Goal: Task Accomplishment & Management: Use online tool/utility

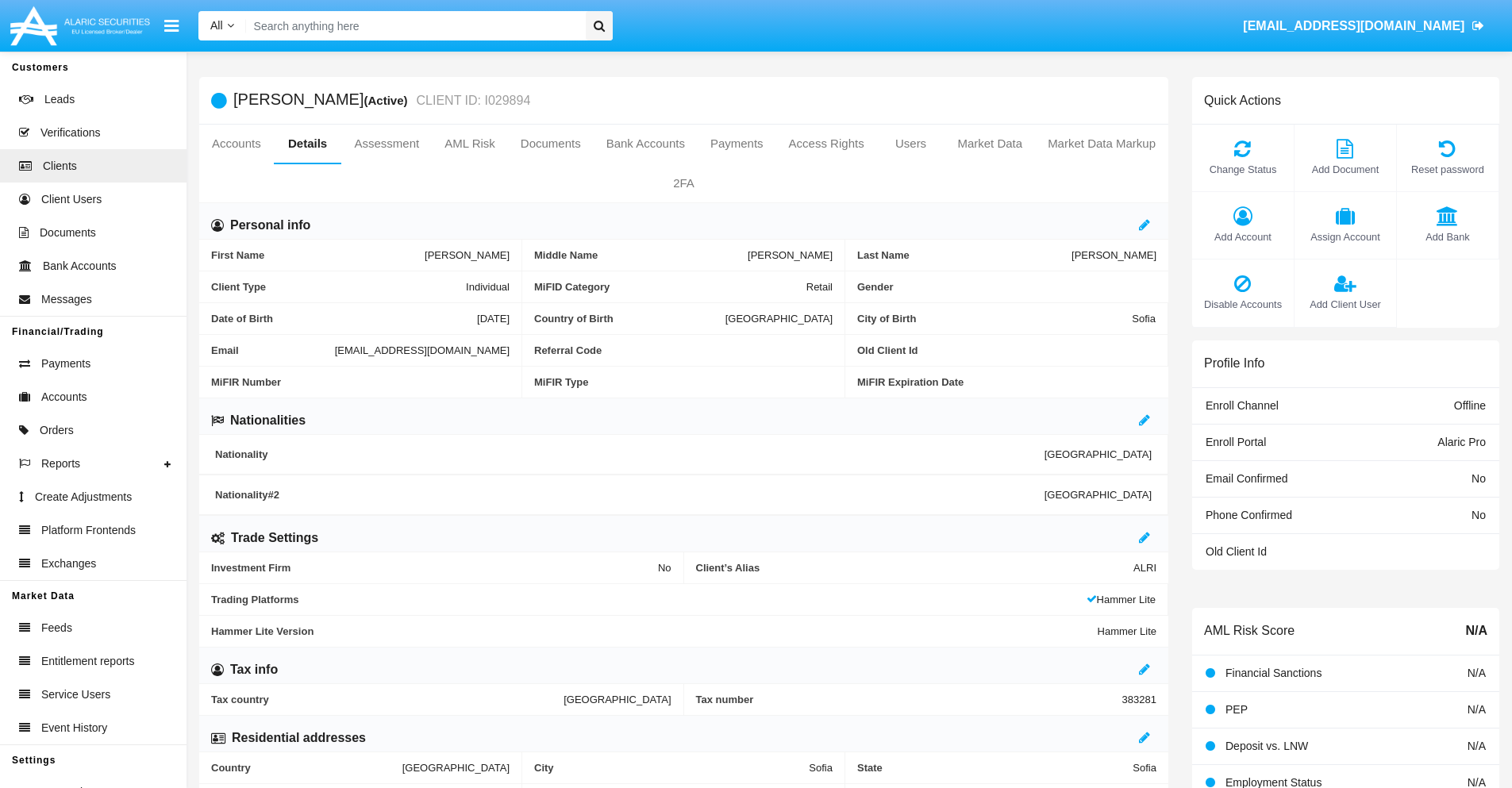
click at [989, 143] on link "Market Data" at bounding box center [989, 143] width 90 height 38
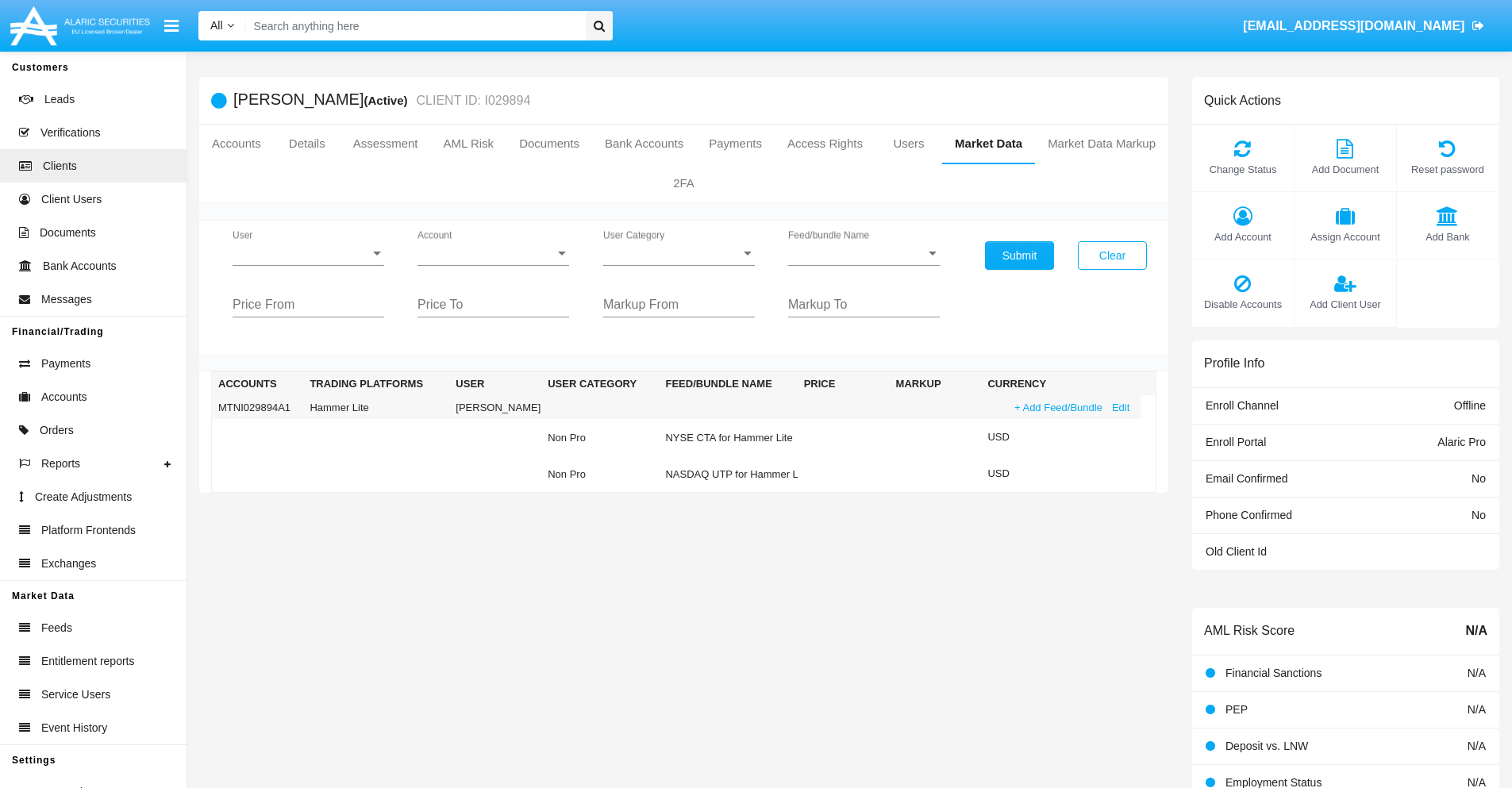
click at [1057, 407] on link "+ Add Feed/Bundle" at bounding box center [1058, 407] width 98 height 17
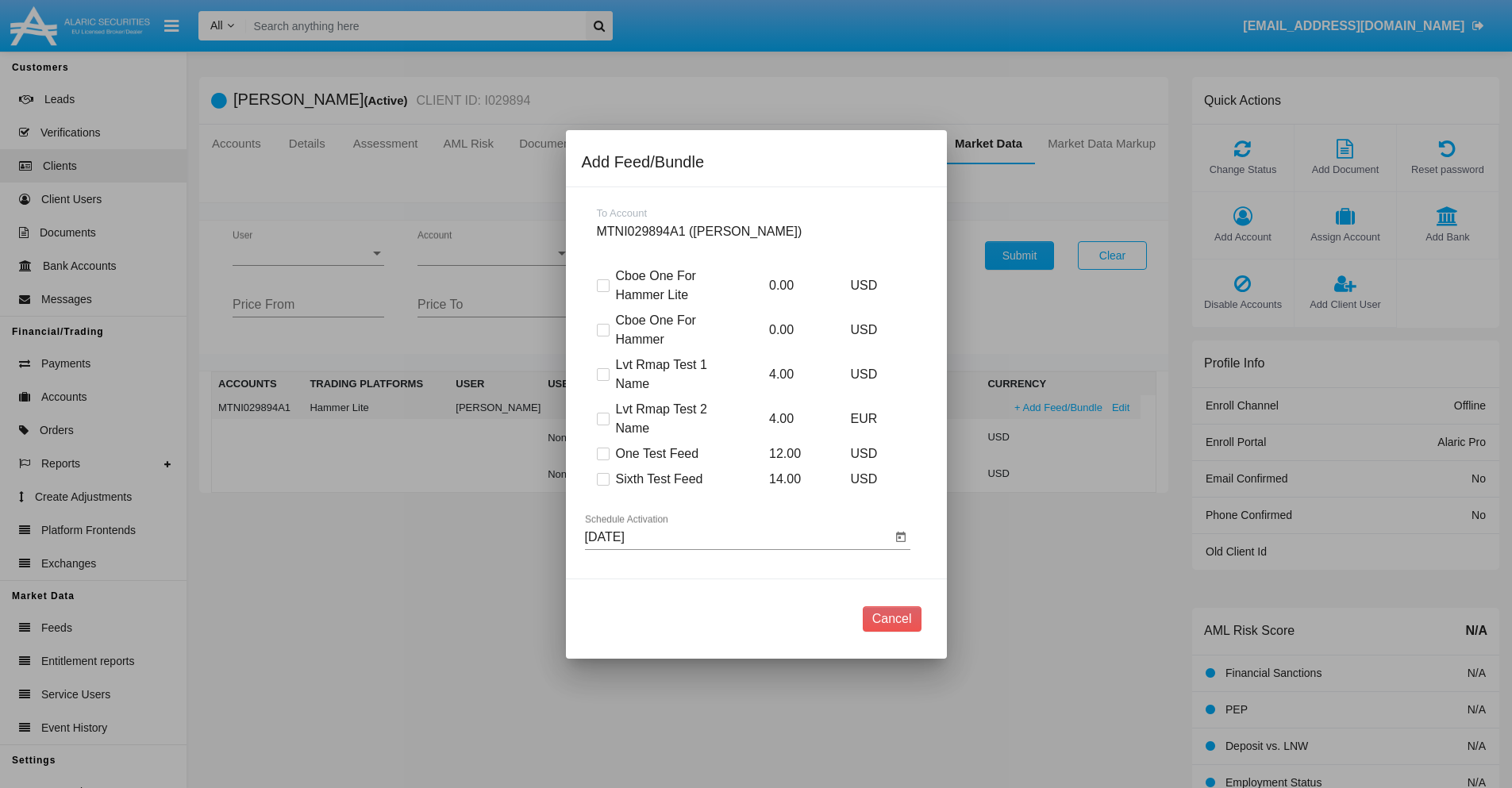
click at [602, 479] on span at bounding box center [603, 479] width 12 height 12
click at [602, 486] on input "Sixth Test Feed" at bounding box center [602, 486] width 1 height 1
checkbox input "true"
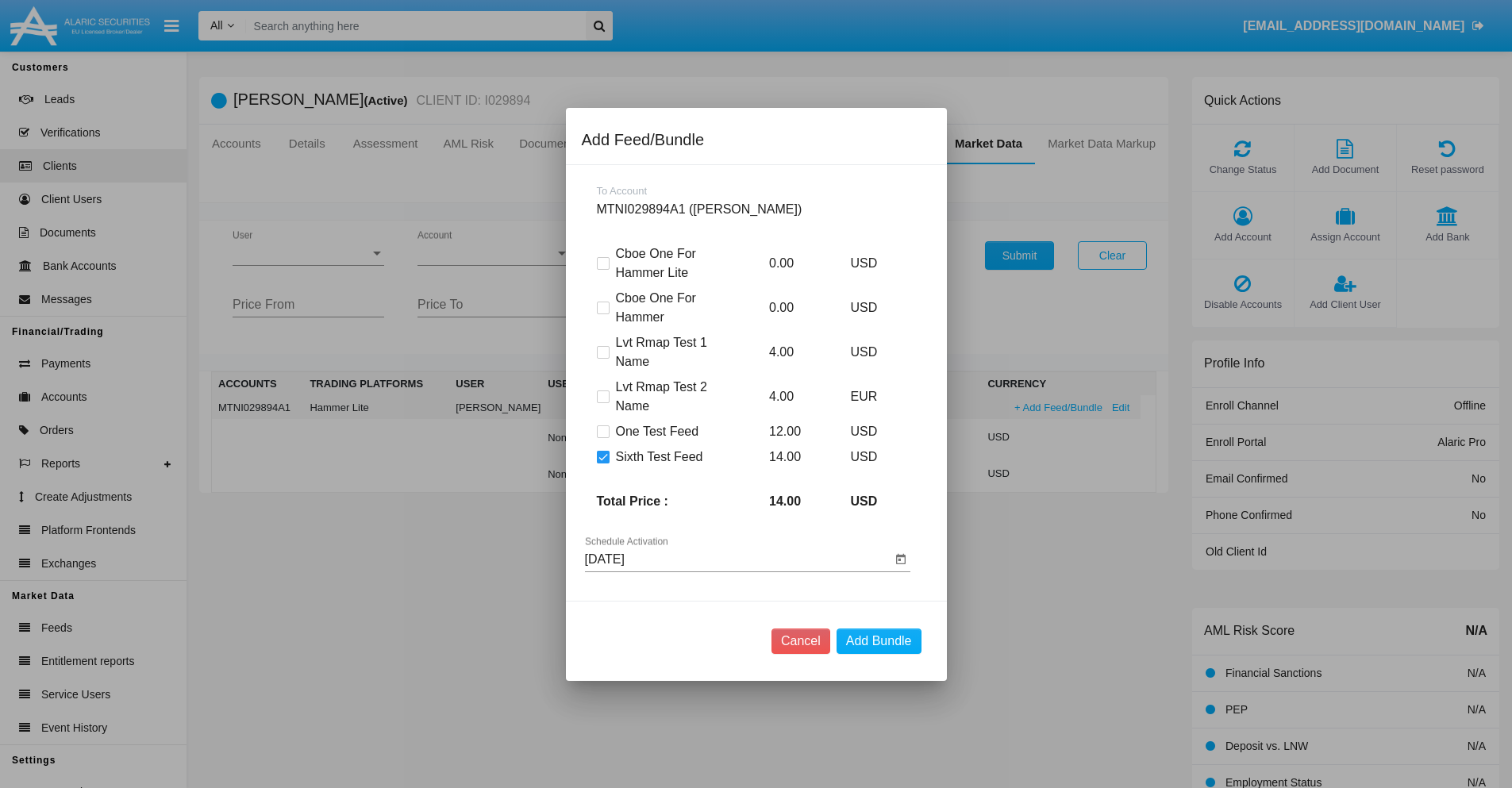
click at [737, 559] on input "[DATE]" at bounding box center [737, 559] width 306 height 14
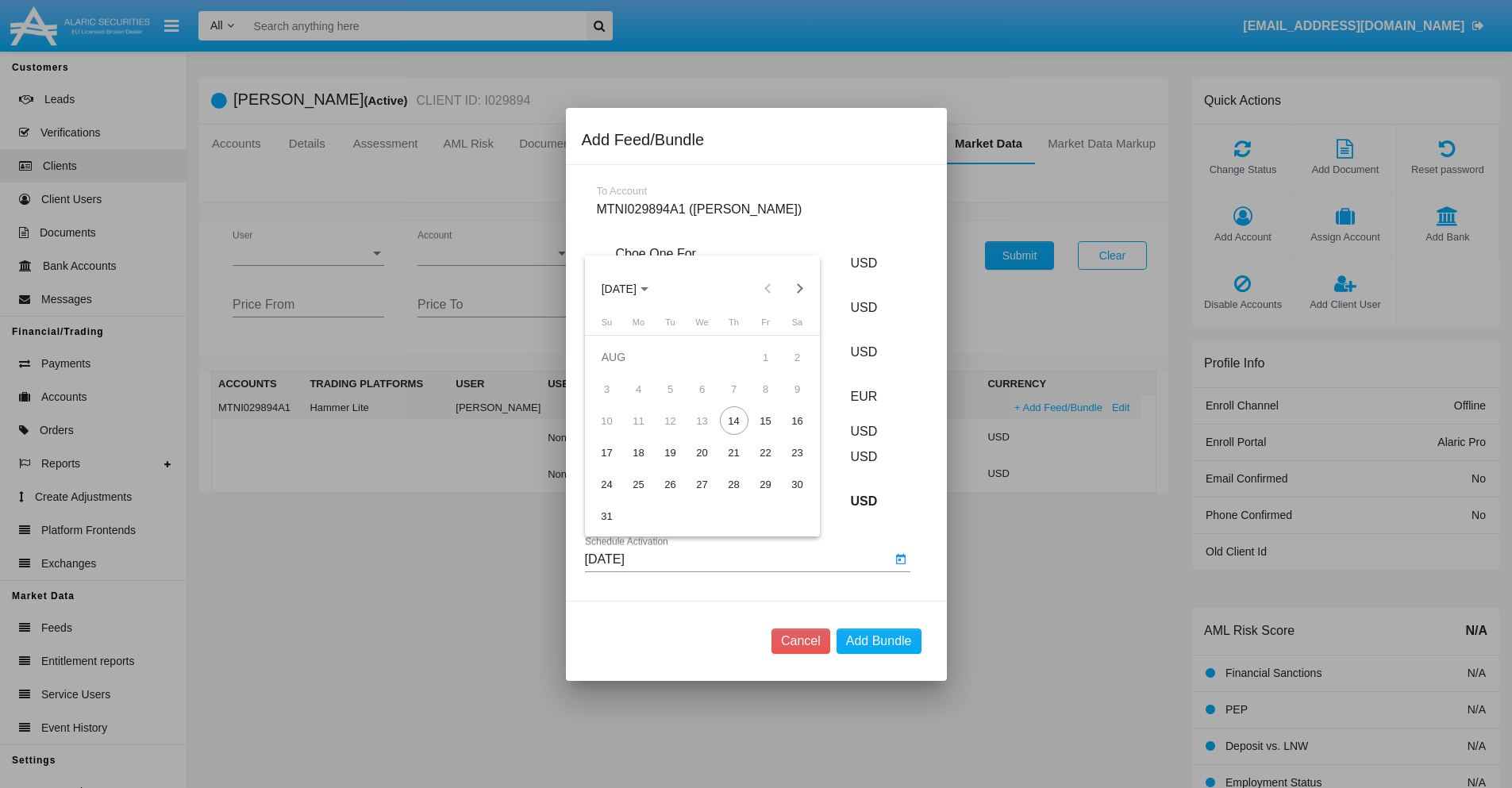
click at [633, 288] on span "[DATE]" at bounding box center [619, 289] width 35 height 12
click at [785, 433] on div "2027" at bounding box center [785, 433] width 50 height 28
click at [673, 433] on div "OCT" at bounding box center [674, 433] width 50 height 28
click at [797, 421] on div "16" at bounding box center [798, 421] width 28 height 28
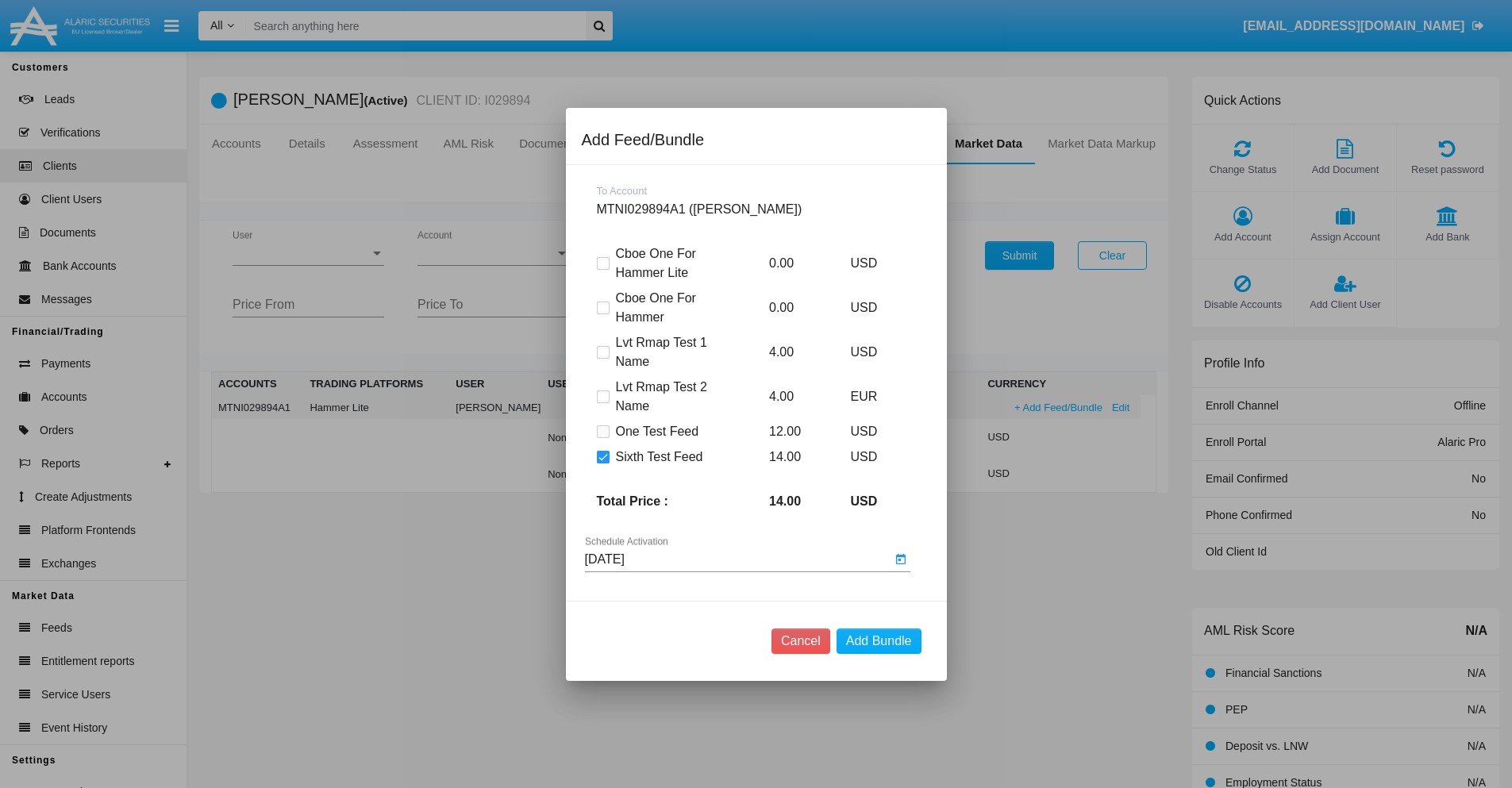
type input "[DATE]"
click at [878, 640] on button "Add Bundle" at bounding box center [879, 641] width 85 height 26
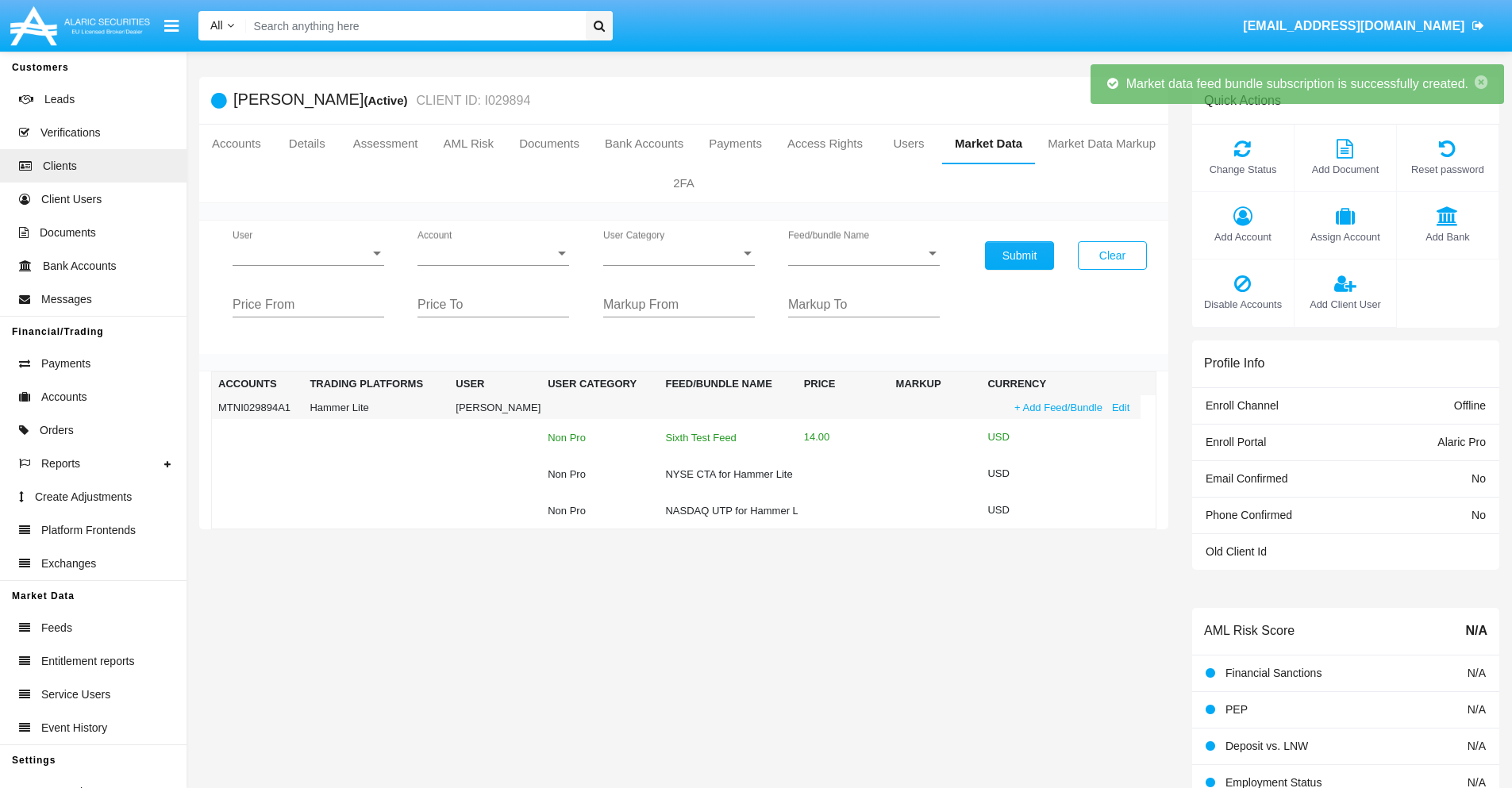
click at [718, 437] on div "Sixth Test Feed" at bounding box center [727, 438] width 125 height 10
